Goal: Task Accomplishment & Management: Complete application form

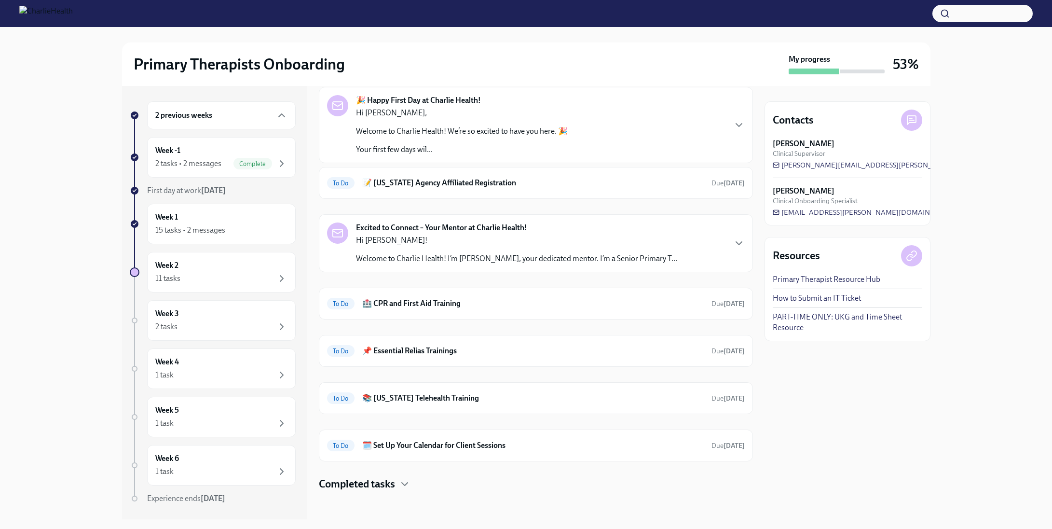
scroll to position [44, 0]
click at [205, 269] on div "Week 2 11 tasks" at bounding box center [221, 272] width 132 height 24
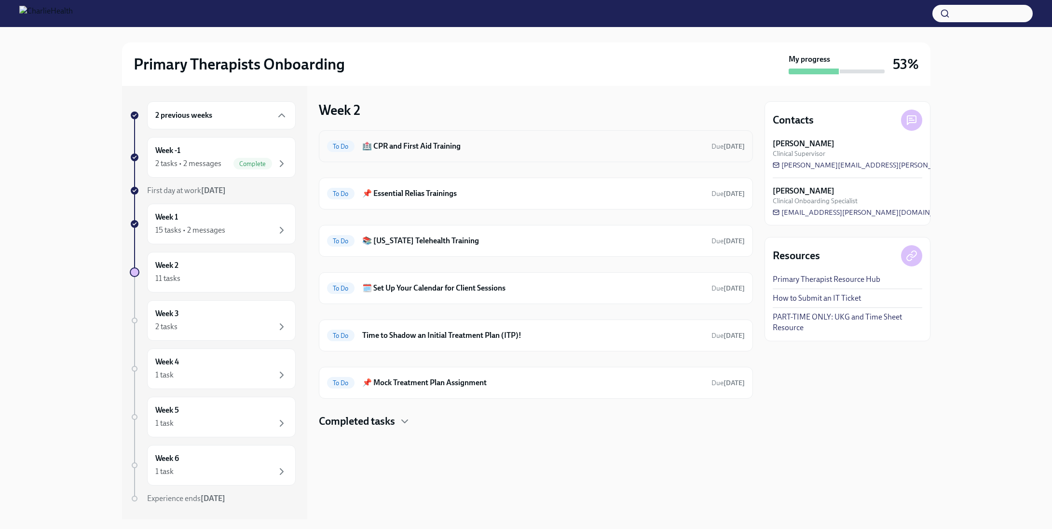
click at [455, 137] on div "To Do 🏥 CPR and First Aid Training Due [DATE]" at bounding box center [536, 146] width 434 height 32
click at [454, 141] on h6 "🏥 CPR and First Aid Training" at bounding box center [533, 146] width 342 height 11
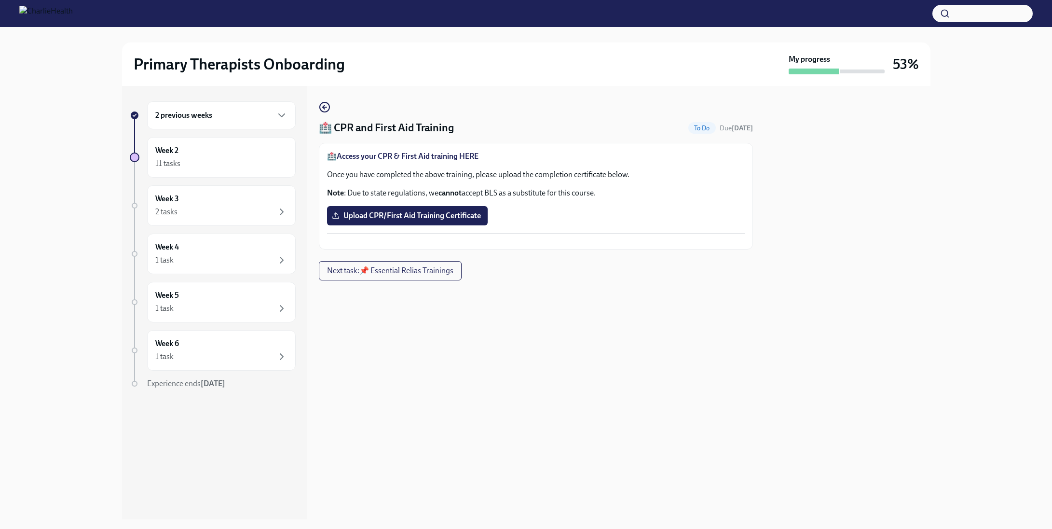
click at [462, 156] on strong "Access your CPR & First Aid training HERE" at bounding box center [408, 155] width 142 height 9
click at [421, 217] on span "Upload CPR/First Aid Training Certificate" at bounding box center [407, 216] width 147 height 10
click at [0, 0] on input "Upload CPR/First Aid Training Certificate" at bounding box center [0, 0] width 0 height 0
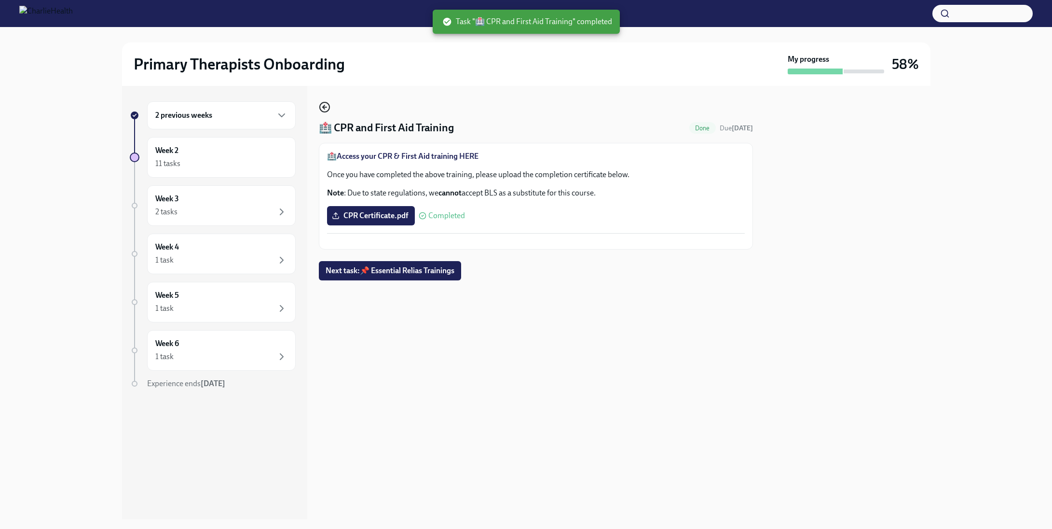
click at [325, 110] on icon "button" at bounding box center [325, 107] width 12 height 12
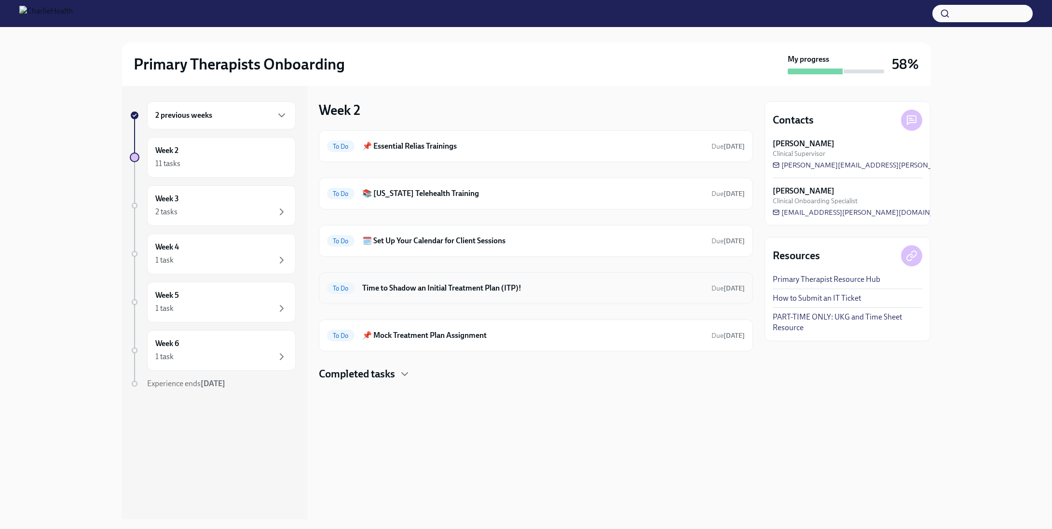
click at [646, 280] on div "To Do Time to Shadow an Initial Treatment Plan (ITP)! Due [DATE]" at bounding box center [536, 287] width 418 height 15
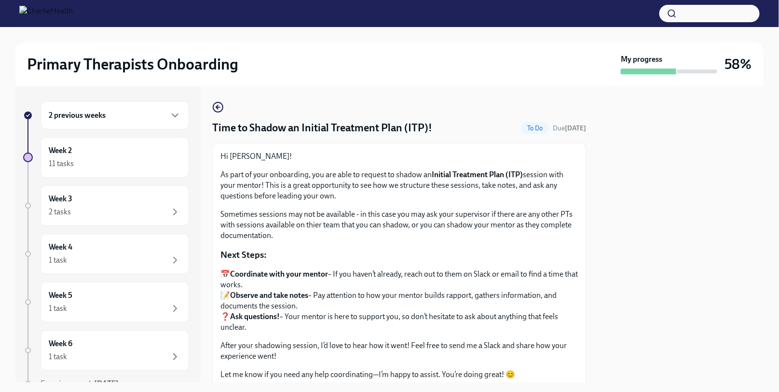
click at [222, 114] on div "Time to Shadow an Initial Treatment Plan (ITP)! To Do Due [DATE] Hi [PERSON_NAM…" at bounding box center [399, 270] width 374 height 338
click at [218, 108] on icon "button" at bounding box center [218, 107] width 12 height 12
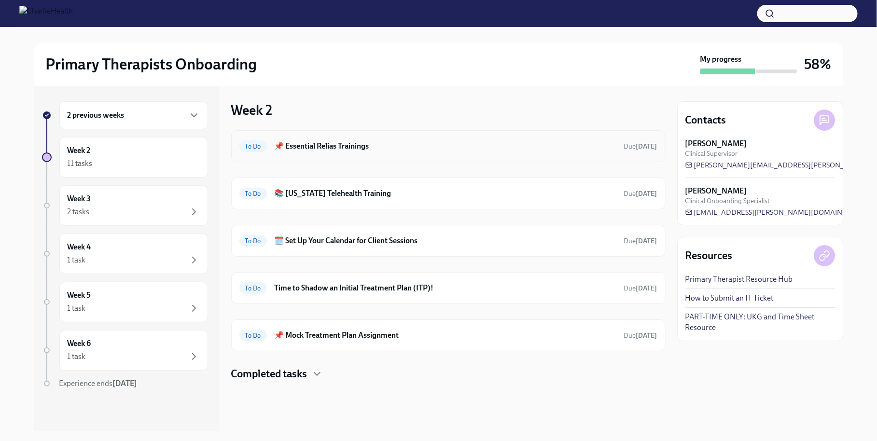
click at [349, 155] on div "To Do 📌 Essential Relias Trainings Due [DATE]" at bounding box center [448, 146] width 434 height 32
click at [342, 148] on h6 "📌 Essential Relias Trainings" at bounding box center [446, 146] width 342 height 11
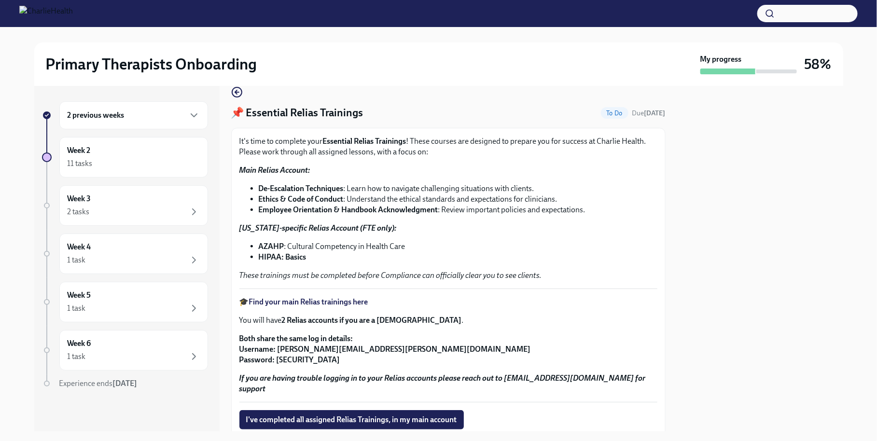
scroll to position [17, 0]
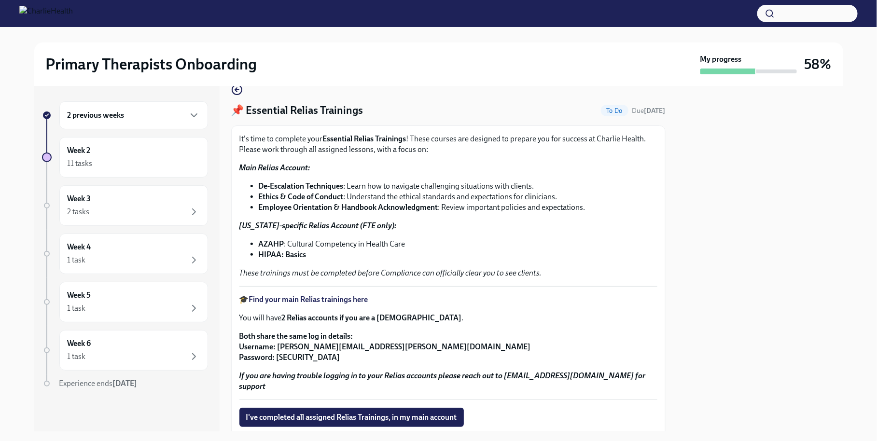
click at [355, 302] on strong "Find your main Relias trainings here" at bounding box center [308, 299] width 119 height 9
click at [238, 89] on icon "button" at bounding box center [237, 90] width 12 height 12
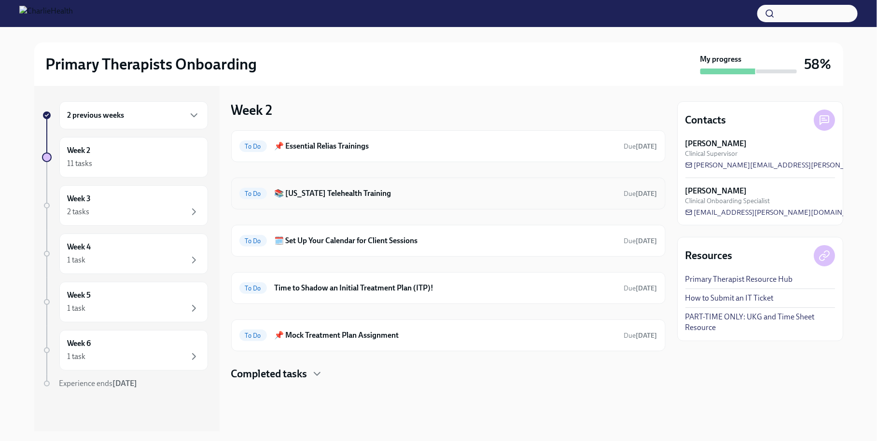
click at [325, 195] on h6 "📚 [US_STATE] Telehealth Training" at bounding box center [446, 193] width 342 height 11
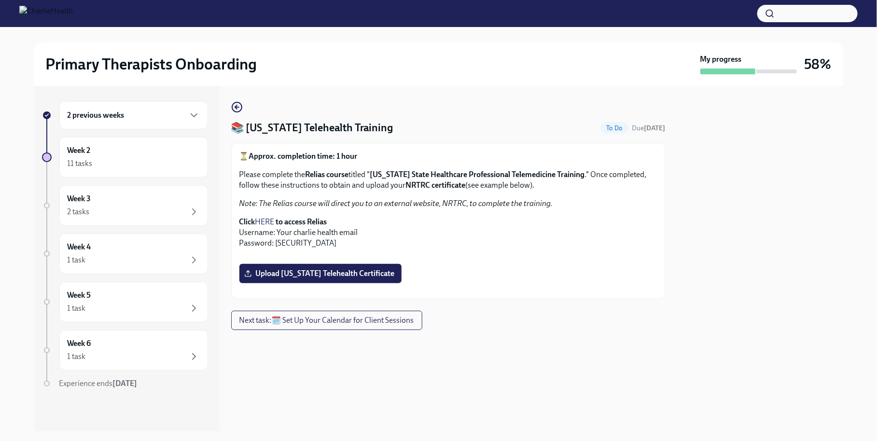
scroll to position [201, 0]
click at [341, 291] on div "⏳ Approx. completion time: 1 hour Please complete the Relias course titled " [U…" at bounding box center [448, 221] width 418 height 140
click at [351, 278] on span "Upload [US_STATE] Telehealth Certificate" at bounding box center [320, 274] width 149 height 10
click at [0, 0] on input "Upload [US_STATE] Telehealth Certificate" at bounding box center [0, 0] width 0 height 0
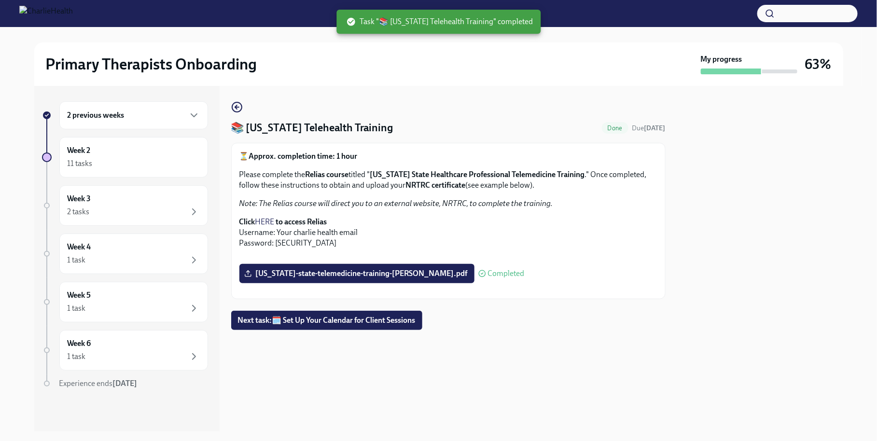
scroll to position [0, 0]
click at [239, 106] on icon "button" at bounding box center [237, 107] width 12 height 12
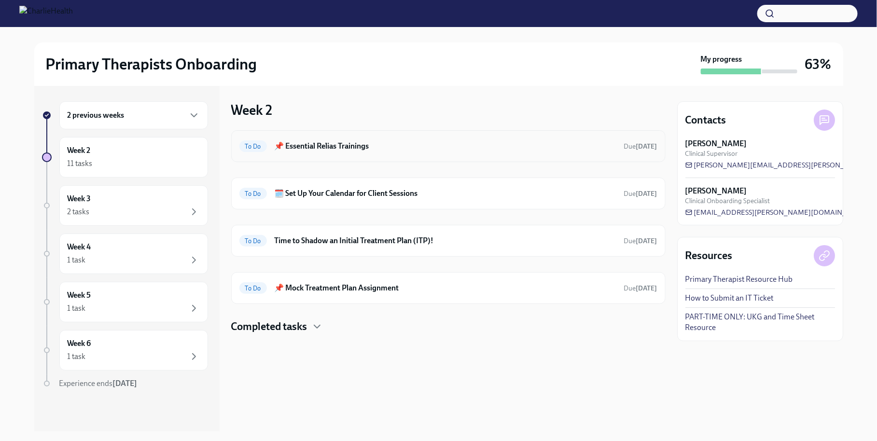
click at [422, 151] on div "To Do 📌 Essential Relias Trainings Due [DATE]" at bounding box center [448, 145] width 418 height 15
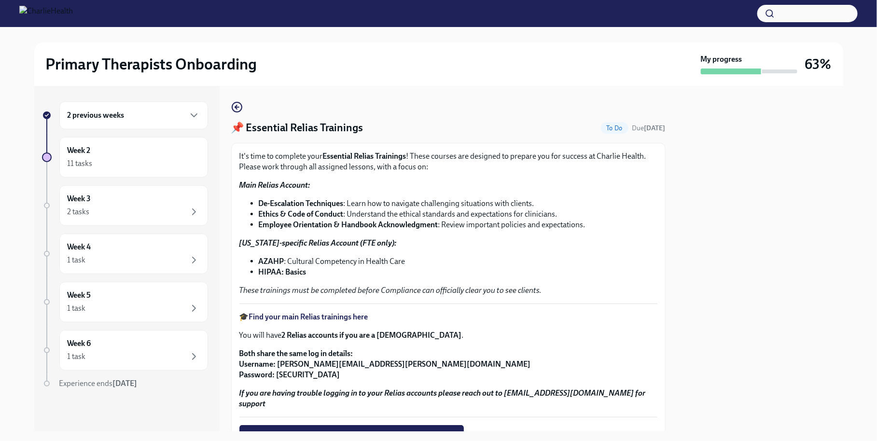
click at [327, 316] on strong "Find your main Relias trainings here" at bounding box center [308, 316] width 119 height 9
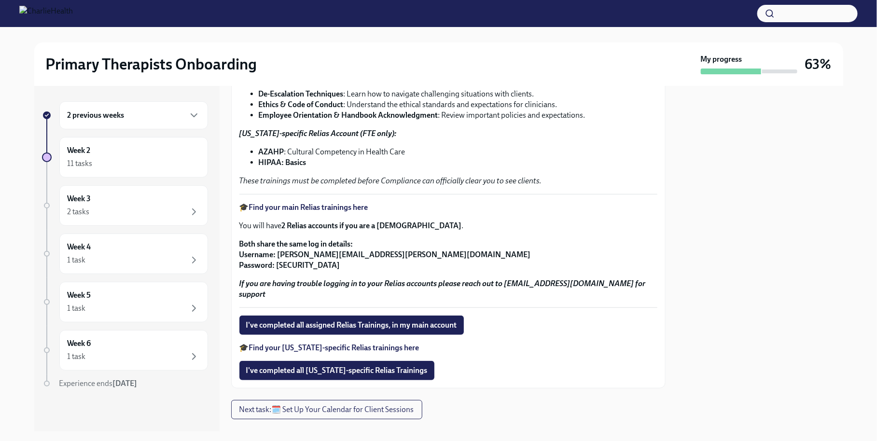
scroll to position [128, 0]
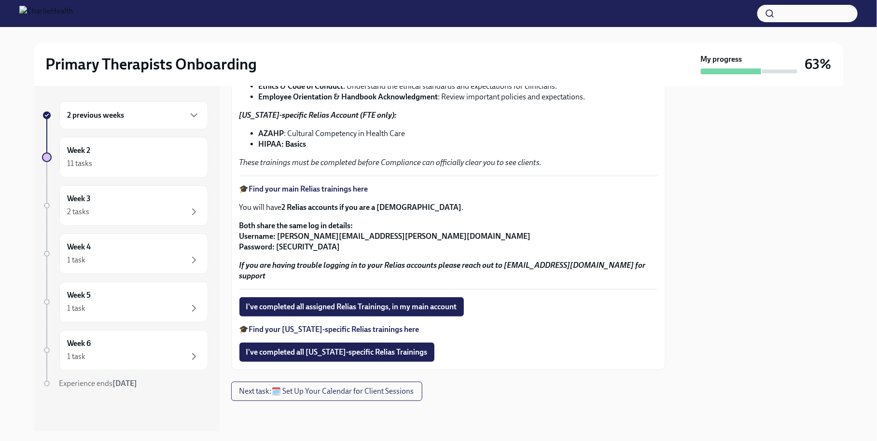
click at [316, 330] on strong "Find your [US_STATE]-specific Relias trainings here" at bounding box center [334, 329] width 170 height 9
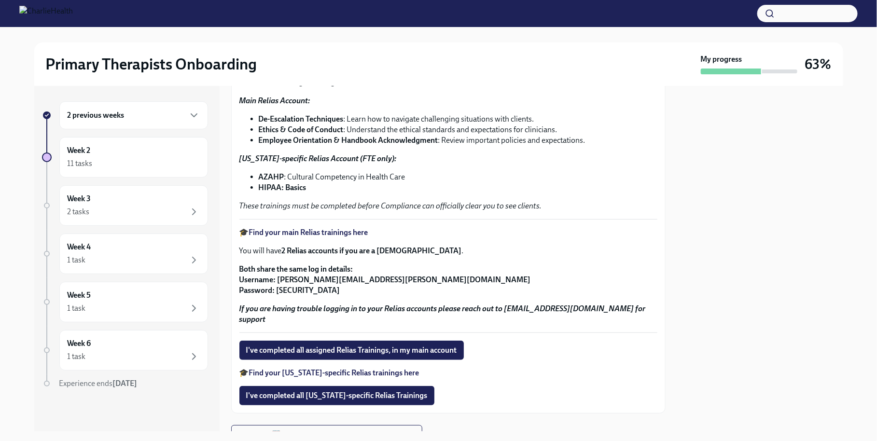
scroll to position [103, 0]
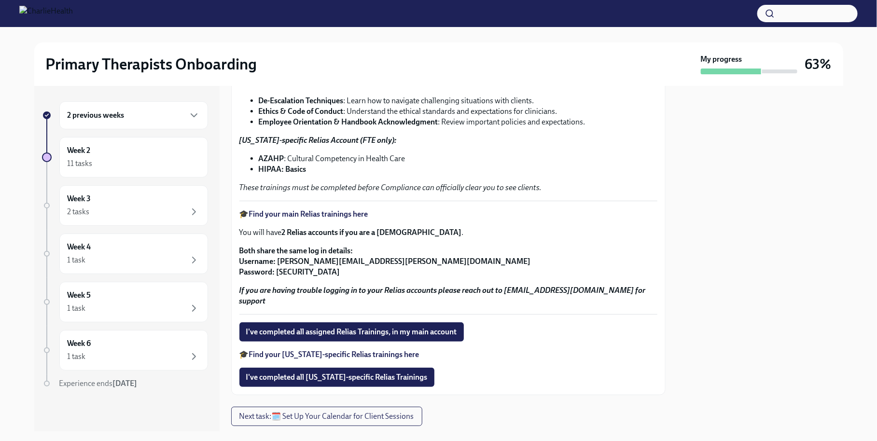
click at [337, 354] on strong "Find your [US_STATE]-specific Relias trainings here" at bounding box center [334, 354] width 170 height 9
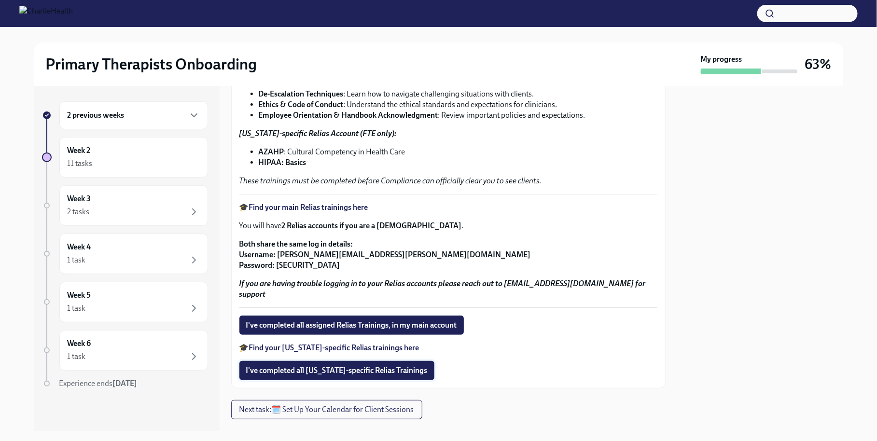
scroll to position [128, 0]
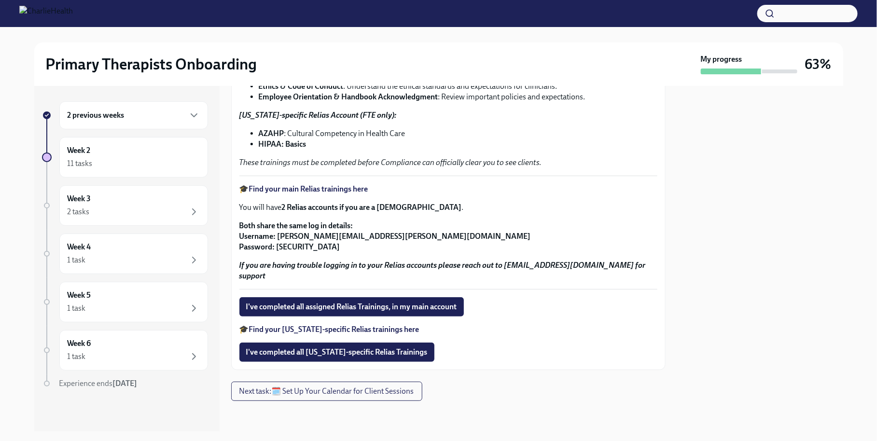
click at [331, 332] on strong "Find your [US_STATE]-specific Relias trainings here" at bounding box center [334, 329] width 170 height 9
click at [135, 148] on div "Week 2 11 tasks" at bounding box center [134, 157] width 132 height 24
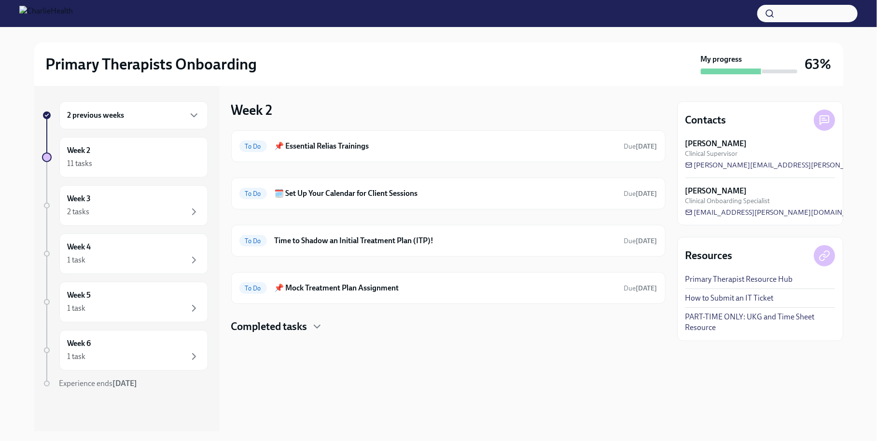
click at [293, 330] on h4 "Completed tasks" at bounding box center [269, 326] width 76 height 14
click at [399, 142] on h6 "📌 Essential Relias Trainings" at bounding box center [446, 146] width 342 height 11
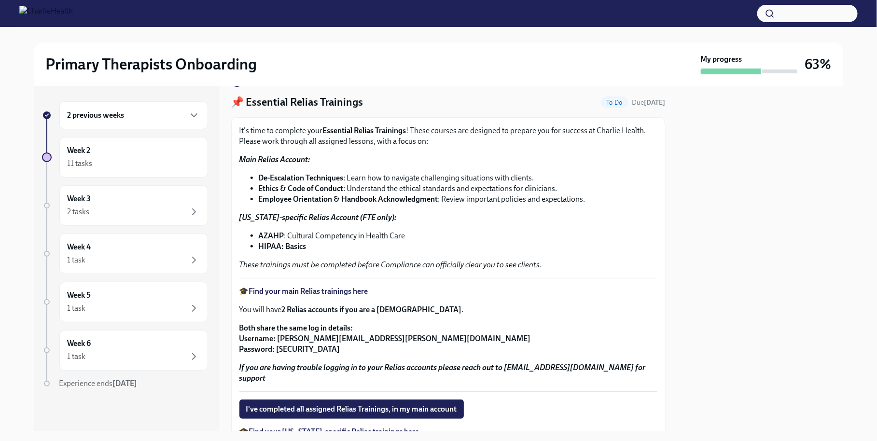
scroll to position [86, 0]
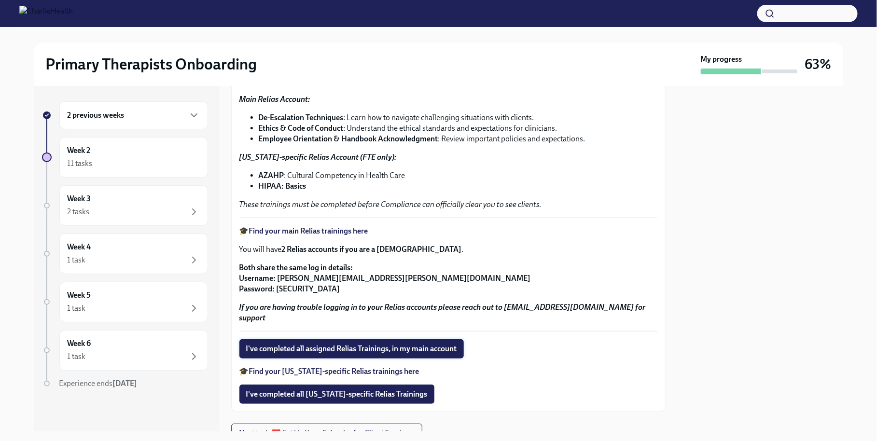
click at [318, 349] on span "I've completed all assigned Relias Trainings, in my main account" at bounding box center [351, 349] width 211 height 10
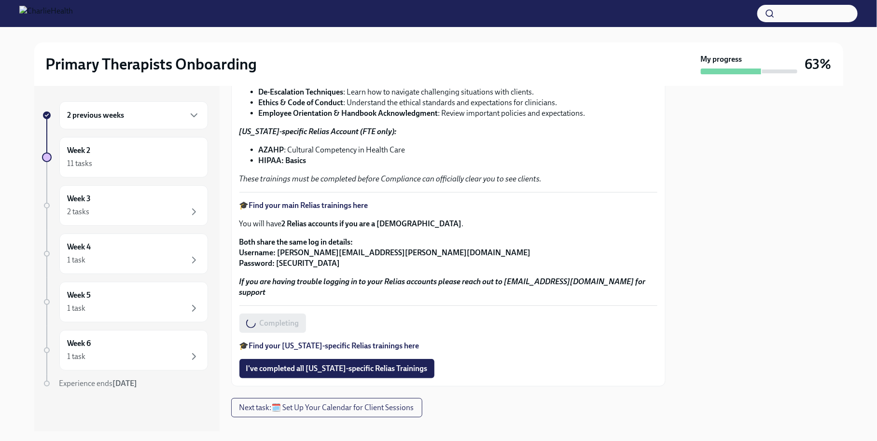
scroll to position [128, 0]
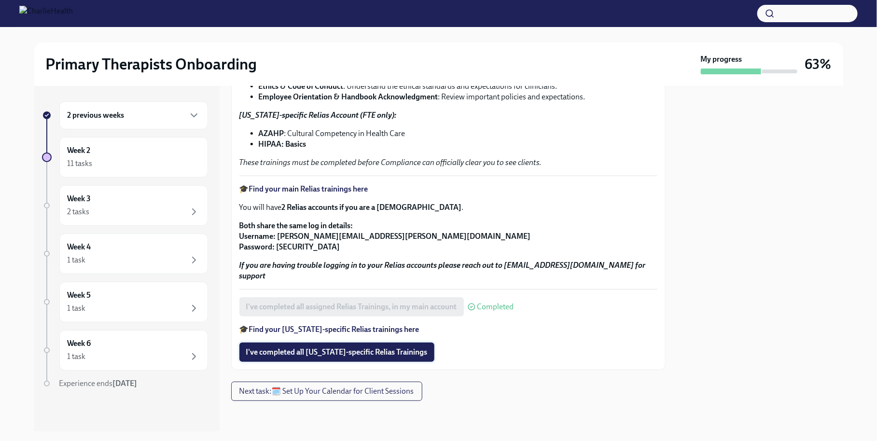
click at [362, 350] on span "I've completed all [US_STATE]-specific Relias Trainings" at bounding box center [336, 352] width 181 height 10
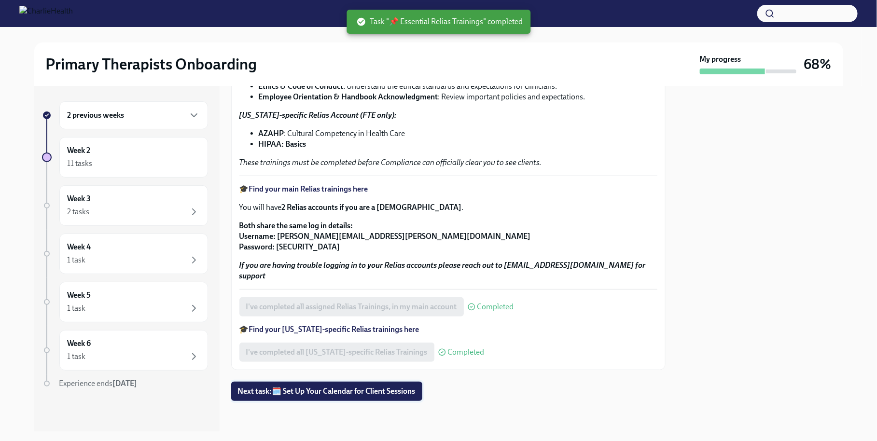
click at [316, 388] on span "Next task : 🗓️ Set Up Your Calendar for Client Sessions" at bounding box center [327, 391] width 178 height 10
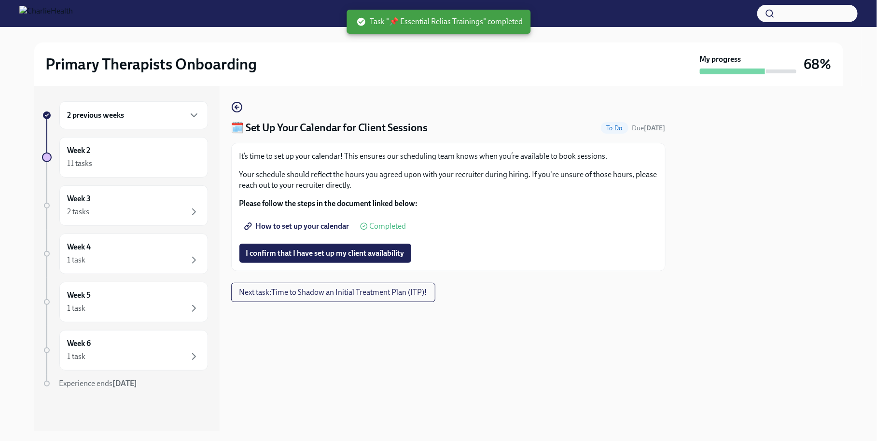
click at [327, 229] on span "How to set up your calendar" at bounding box center [297, 226] width 103 height 10
click at [373, 262] on button "I confirm that I have set up my client availability" at bounding box center [325, 253] width 172 height 19
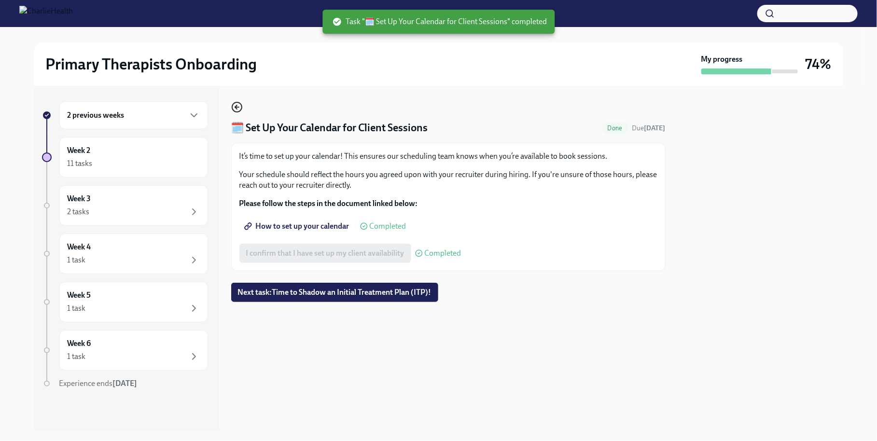
click at [240, 107] on icon "button" at bounding box center [237, 107] width 12 height 12
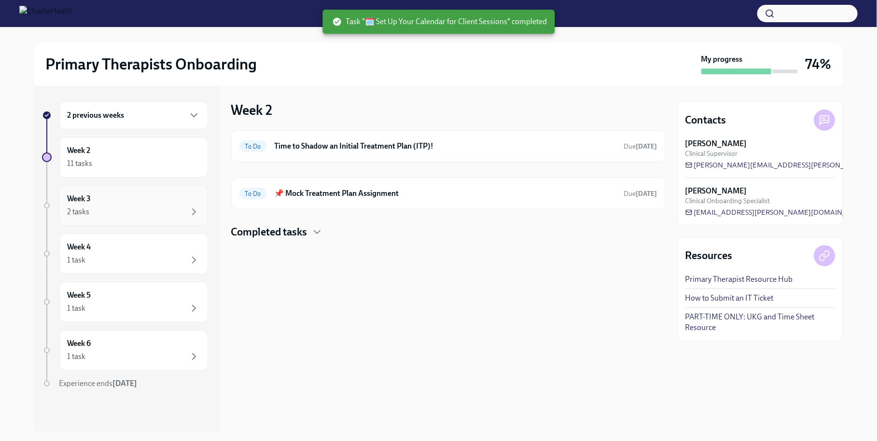
click at [129, 206] on div "2 tasks" at bounding box center [134, 212] width 132 height 12
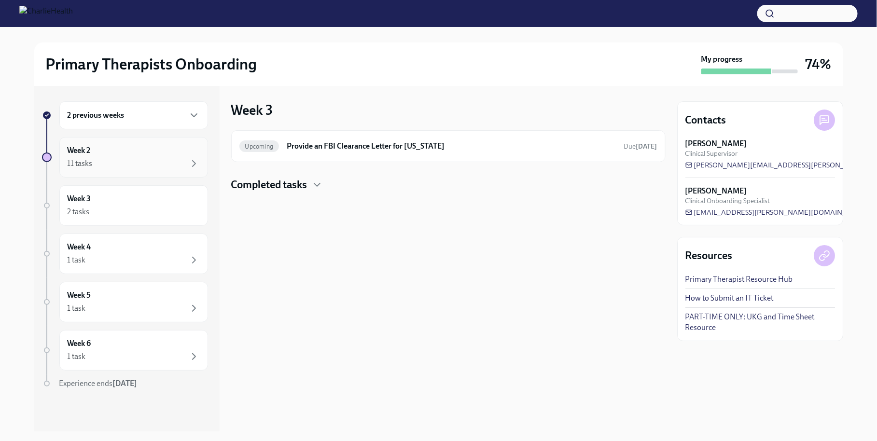
click at [114, 155] on div "Week 2 11 tasks" at bounding box center [134, 157] width 132 height 24
